Goal: Check status: Check status

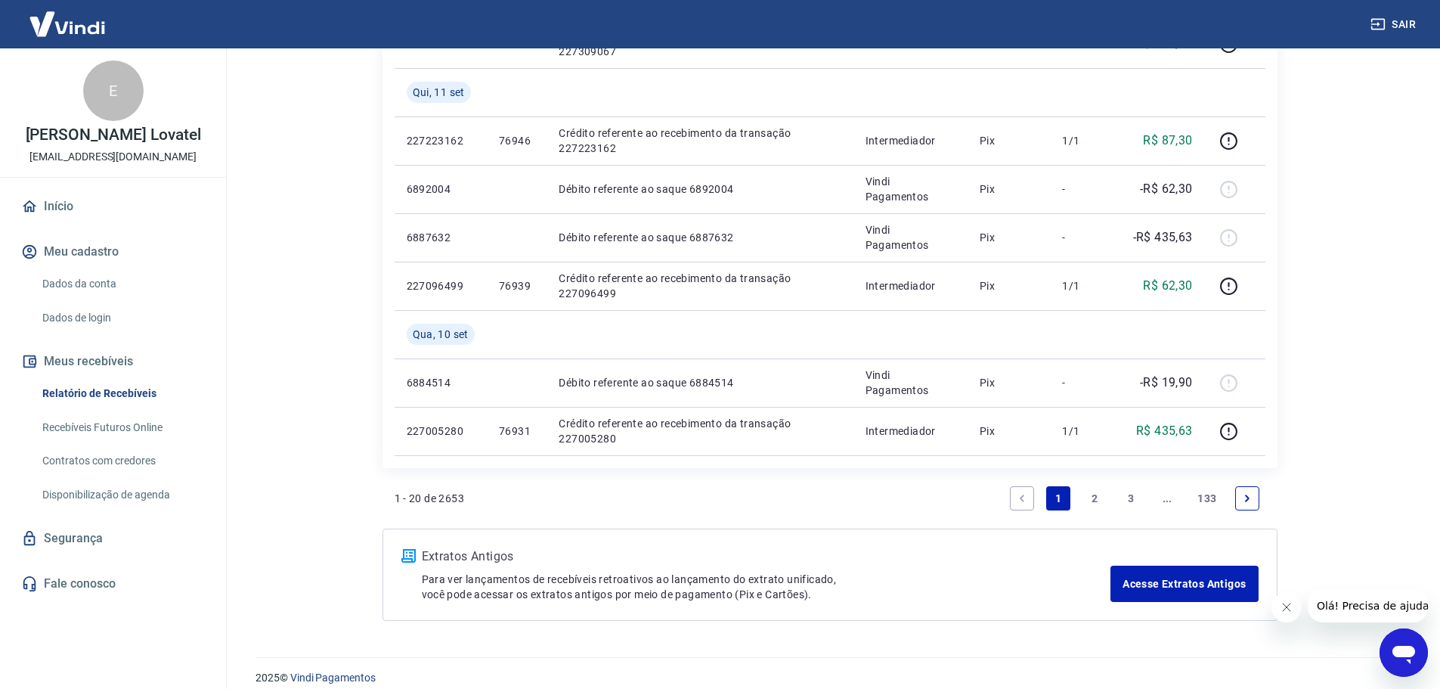
scroll to position [1127, 0]
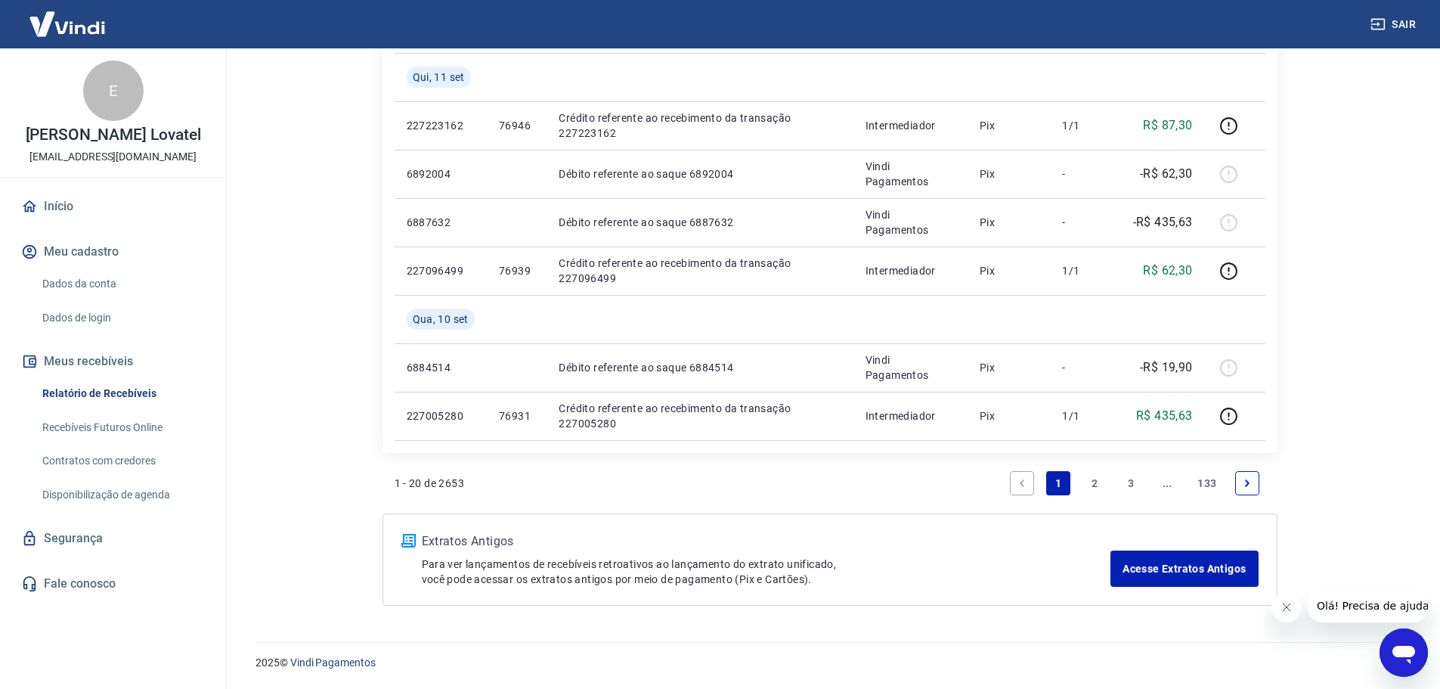
click at [1096, 488] on link "2" at bounding box center [1095, 483] width 24 height 24
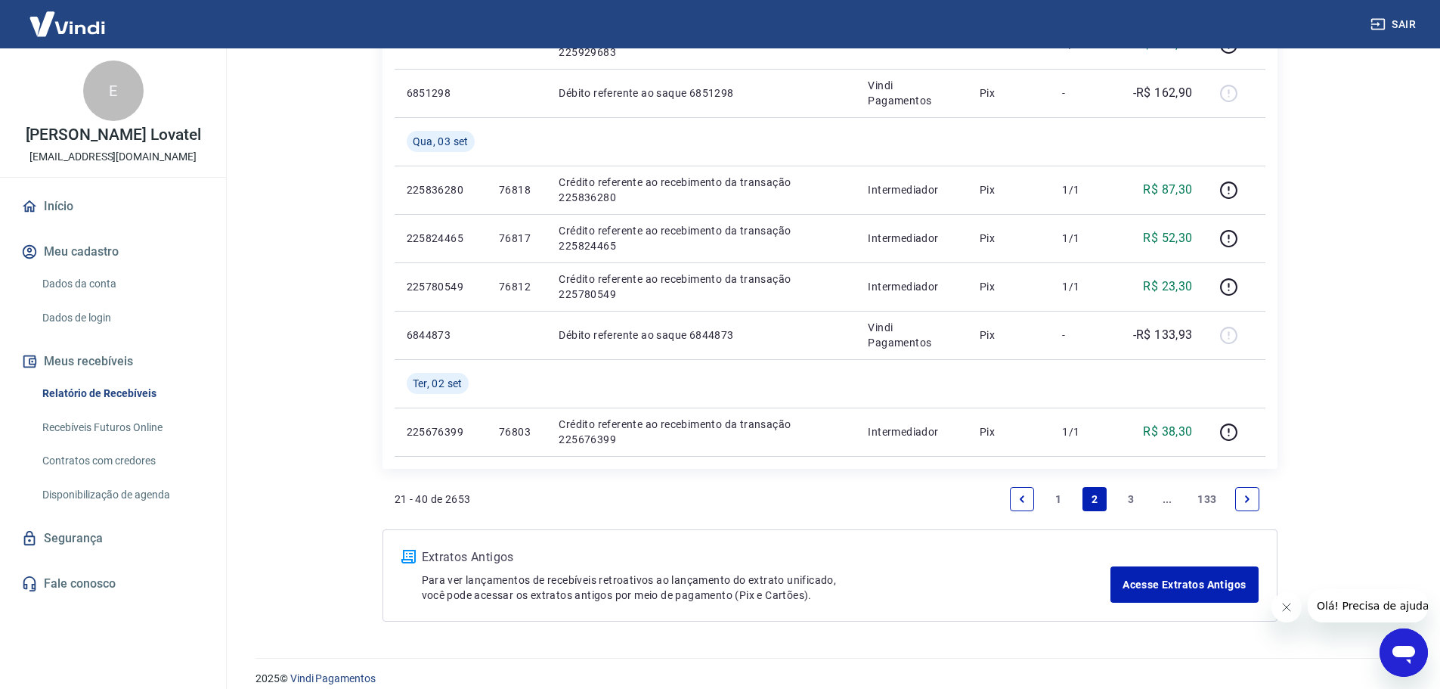
scroll to position [1210, 0]
click at [1131, 500] on link "3" at bounding box center [1131, 497] width 24 height 24
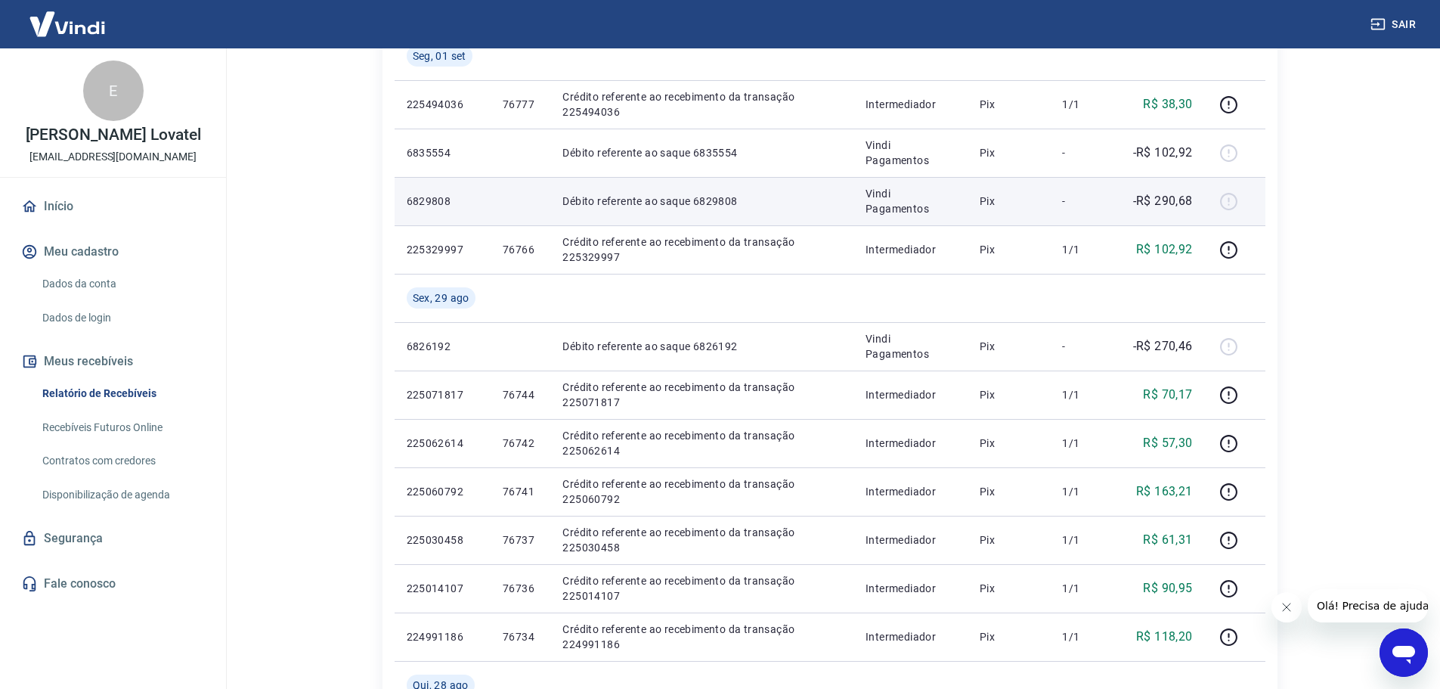
scroll to position [605, 0]
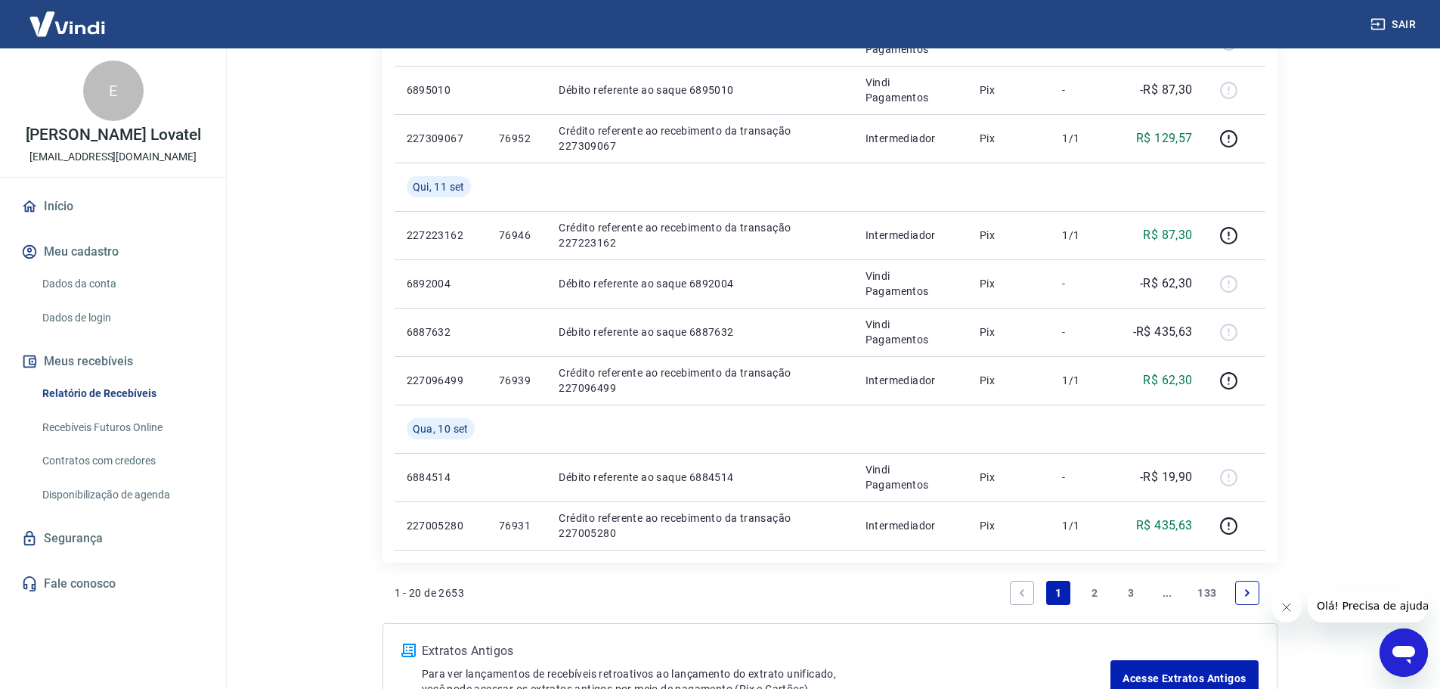
scroll to position [1058, 0]
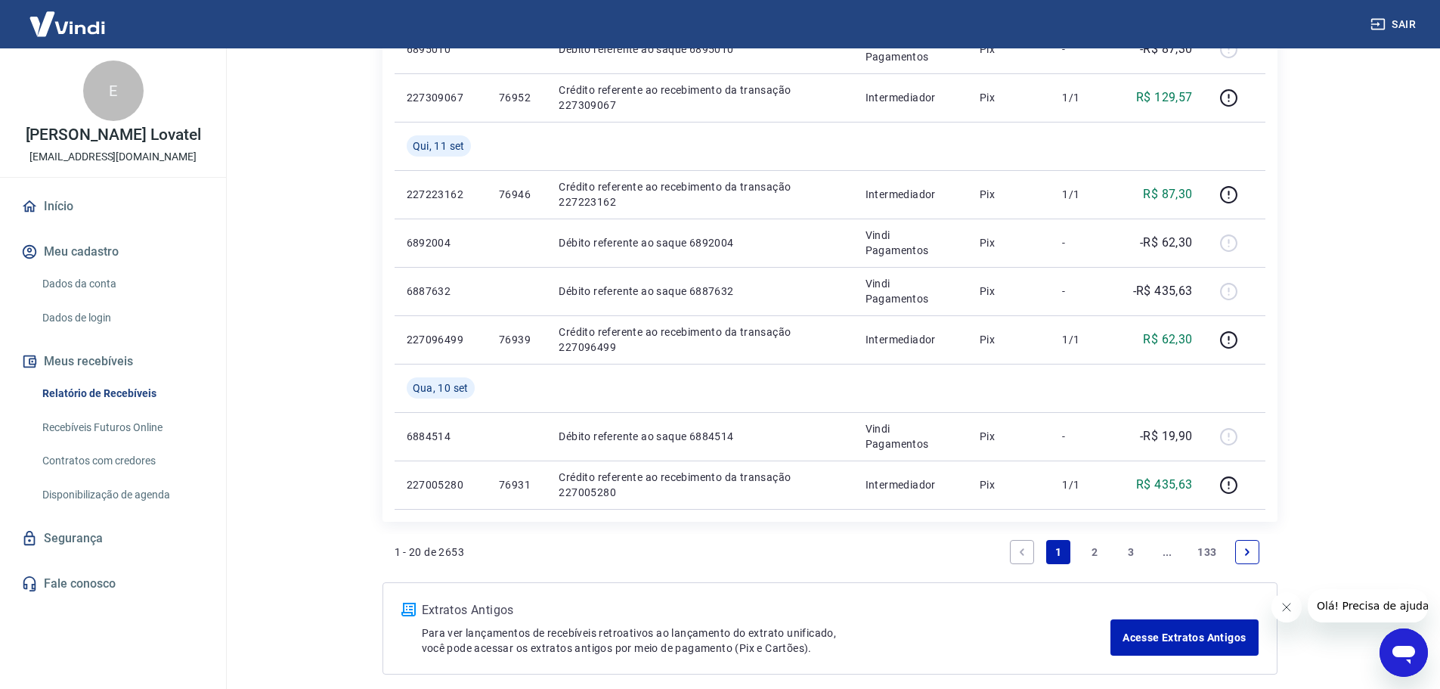
click at [1093, 546] on link "2" at bounding box center [1095, 552] width 24 height 24
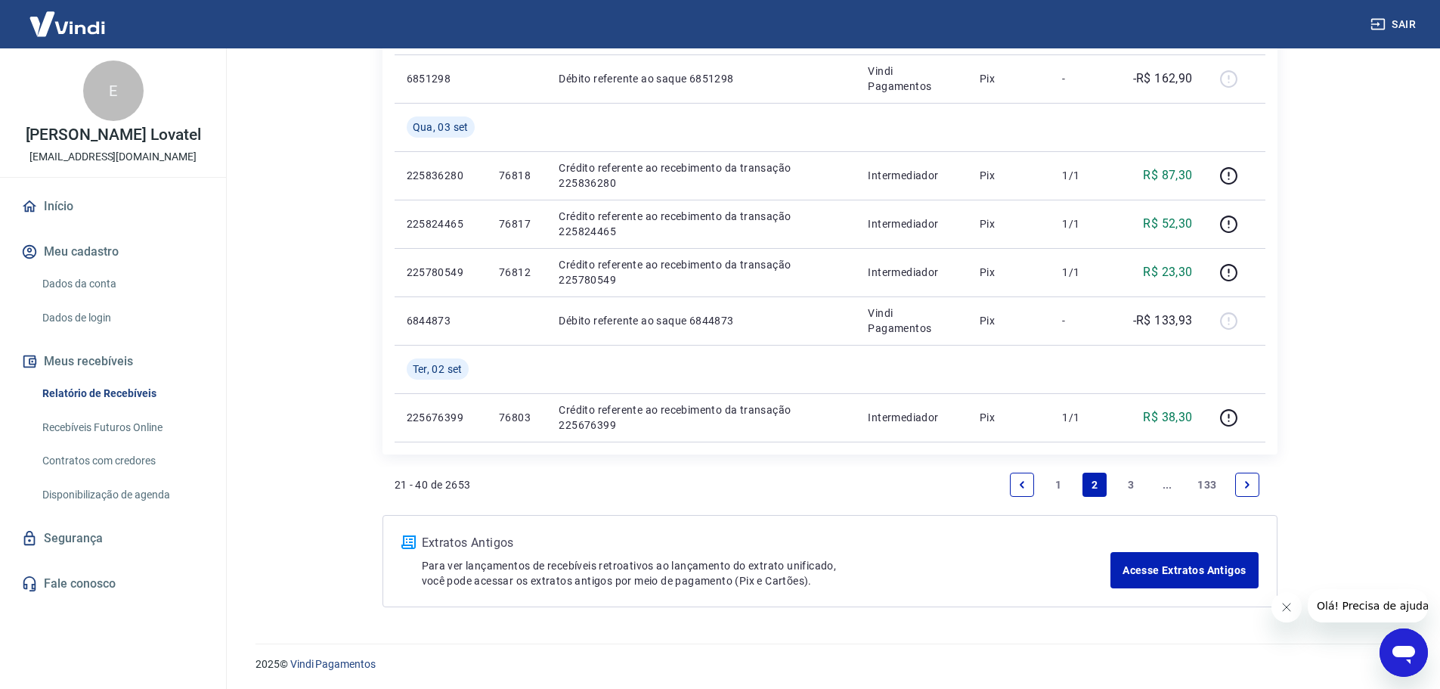
scroll to position [1224, 0]
click at [1127, 484] on link "3" at bounding box center [1131, 483] width 24 height 24
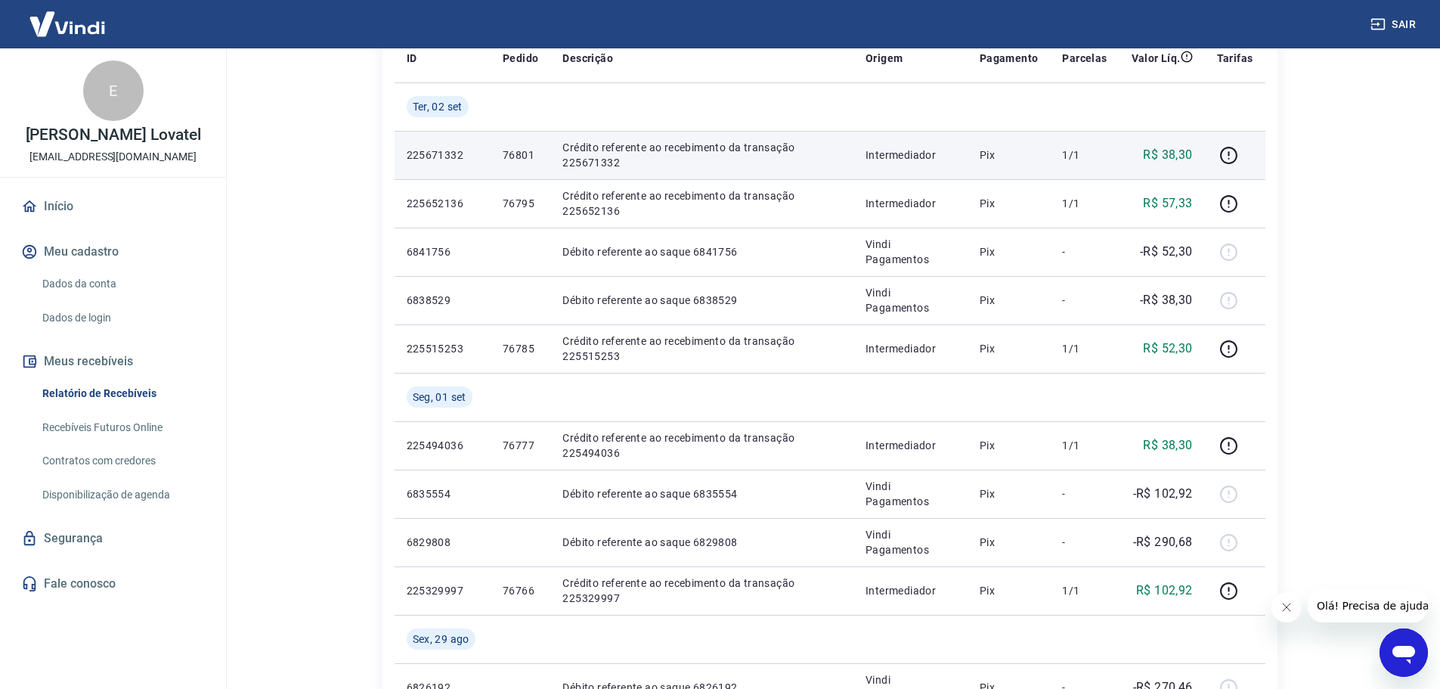
scroll to position [302, 0]
